Goal: Use online tool/utility: Utilize a website feature to perform a specific function

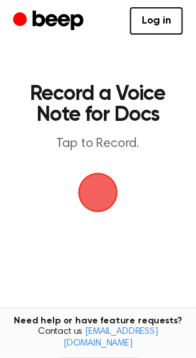
click at [92, 170] on span "button" at bounding box center [97, 192] width 73 height 73
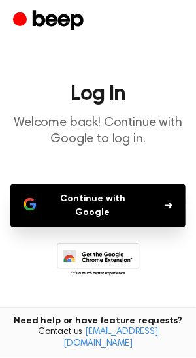
click at [103, 200] on button "Continue with Google" at bounding box center [97, 205] width 175 height 43
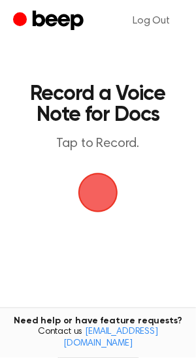
click at [99, 198] on span "button" at bounding box center [97, 192] width 73 height 73
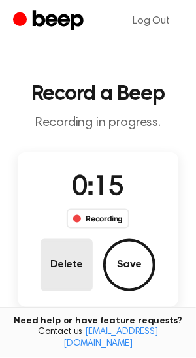
click at [70, 266] on button "Delete" at bounding box center [67, 265] width 52 height 52
